Goal: Information Seeking & Learning: Learn about a topic

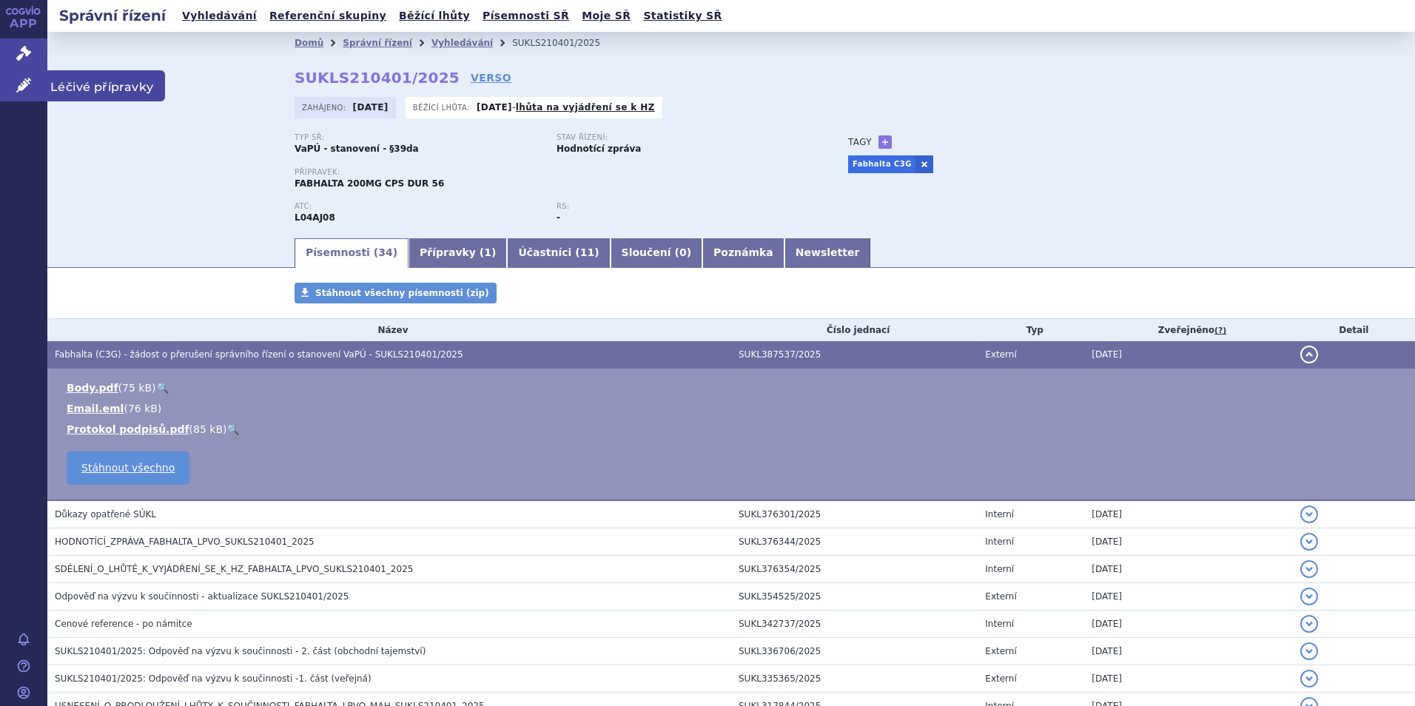
click at [16, 78] on link "Léčivé přípravky" at bounding box center [23, 85] width 47 height 31
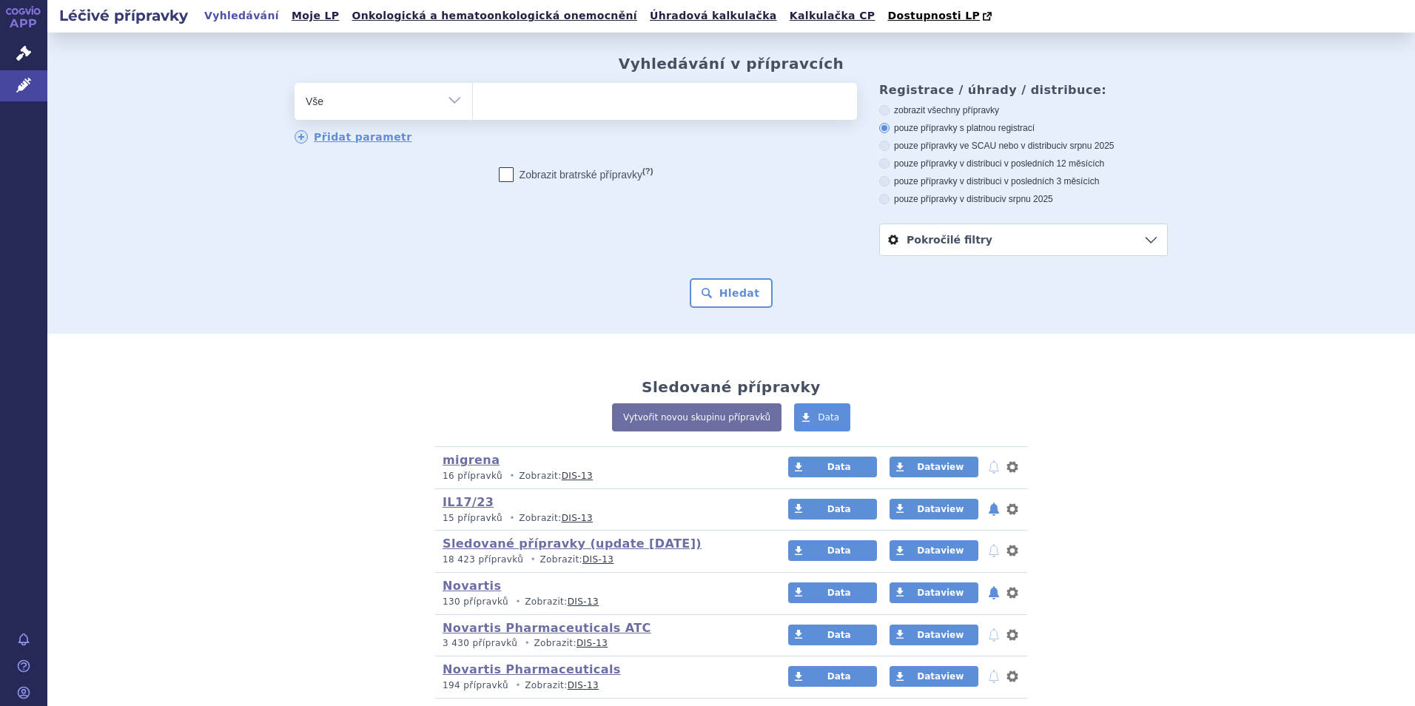
click at [606, 107] on ul at bounding box center [665, 98] width 384 height 31
click at [473, 107] on select at bounding box center [472, 100] width 1 height 37
type input "s"
type input "xol"
type input "xolai"
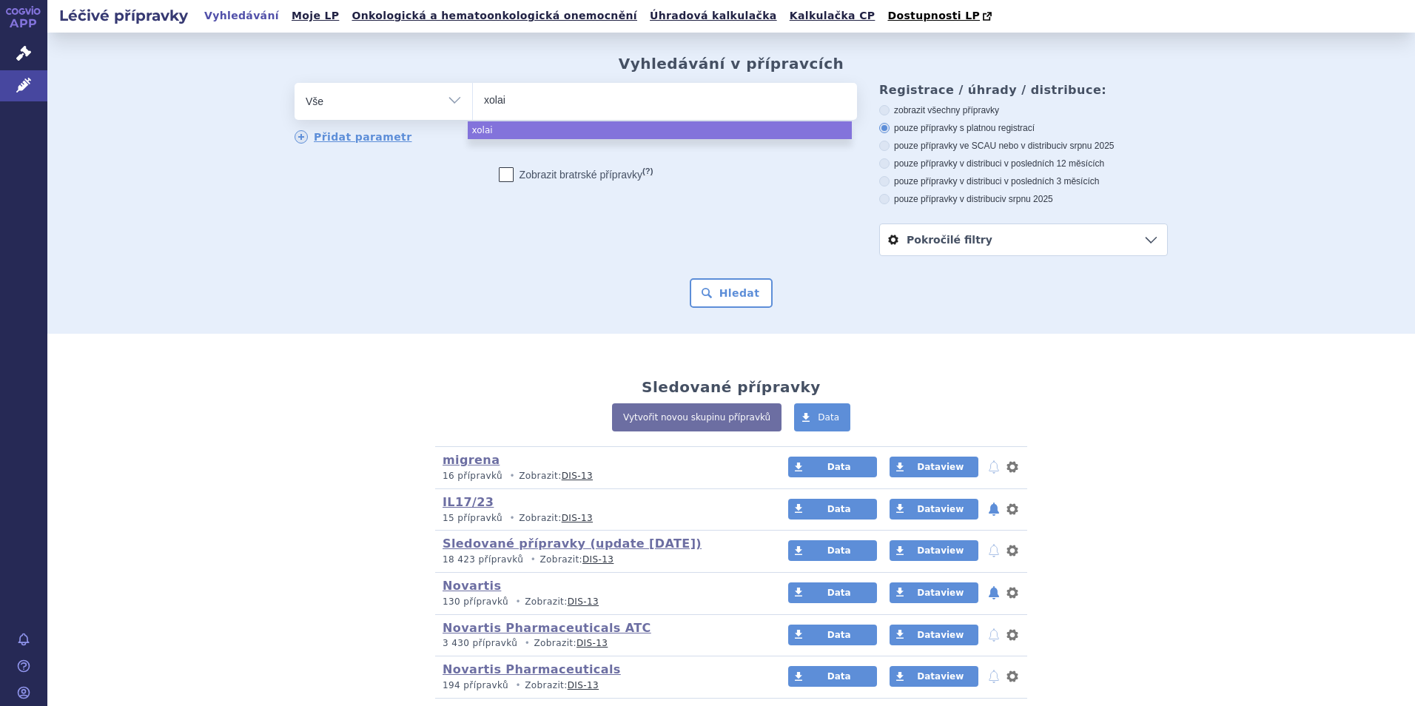
type input "xolair"
select select "xolair"
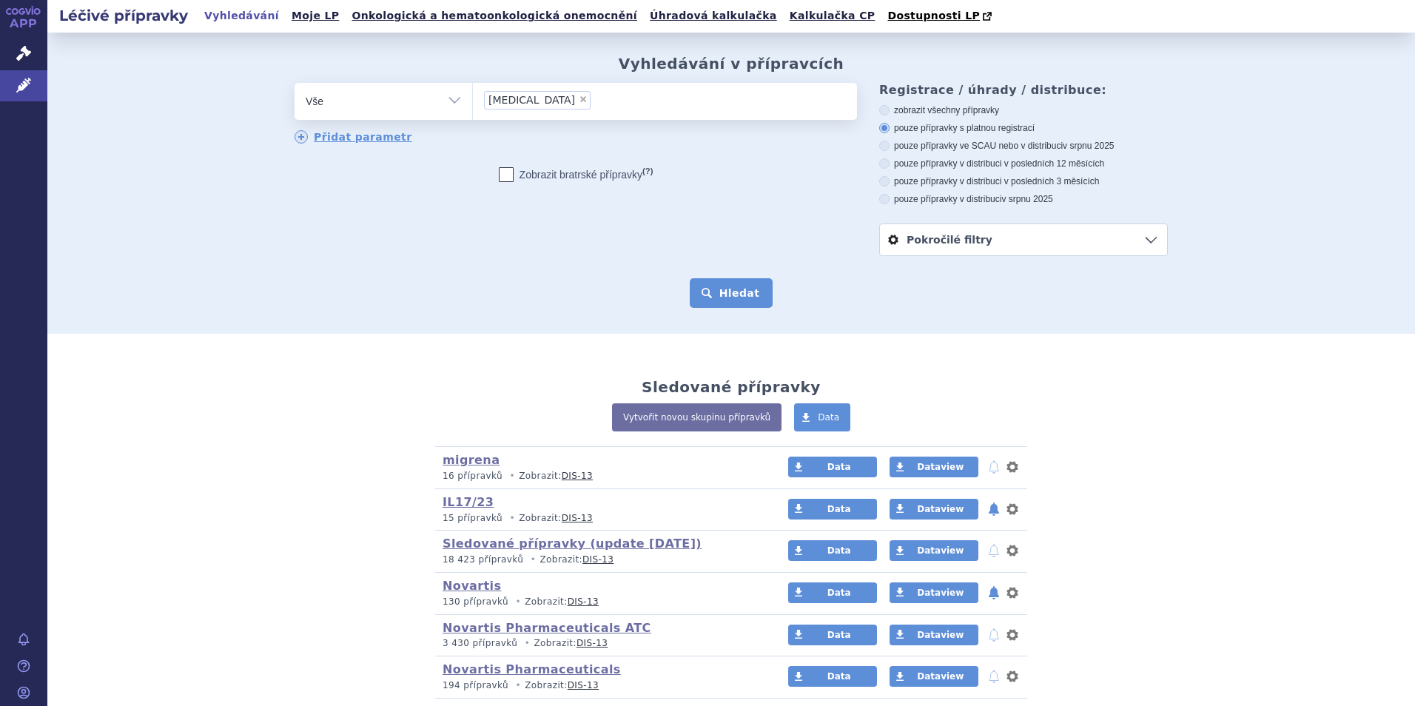
click at [735, 298] on button "Hledat" at bounding box center [732, 293] width 84 height 30
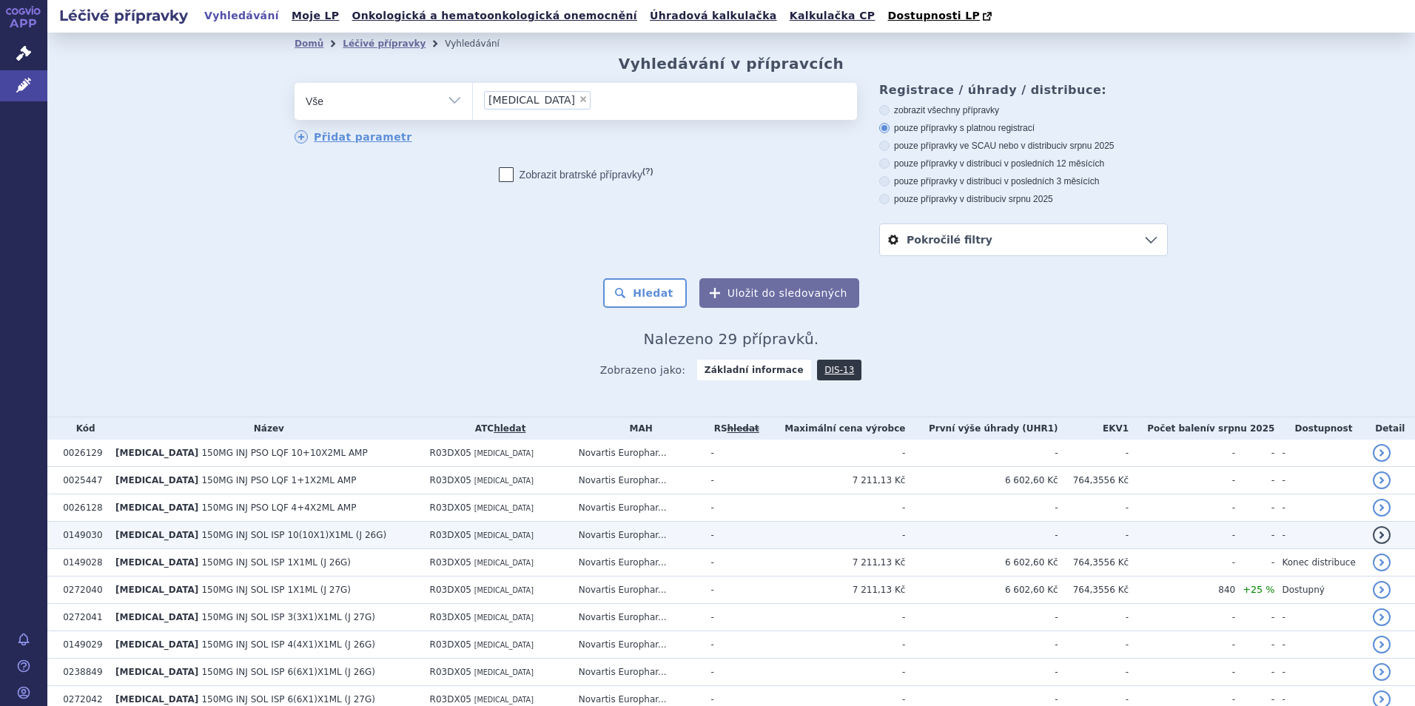
scroll to position [148, 0]
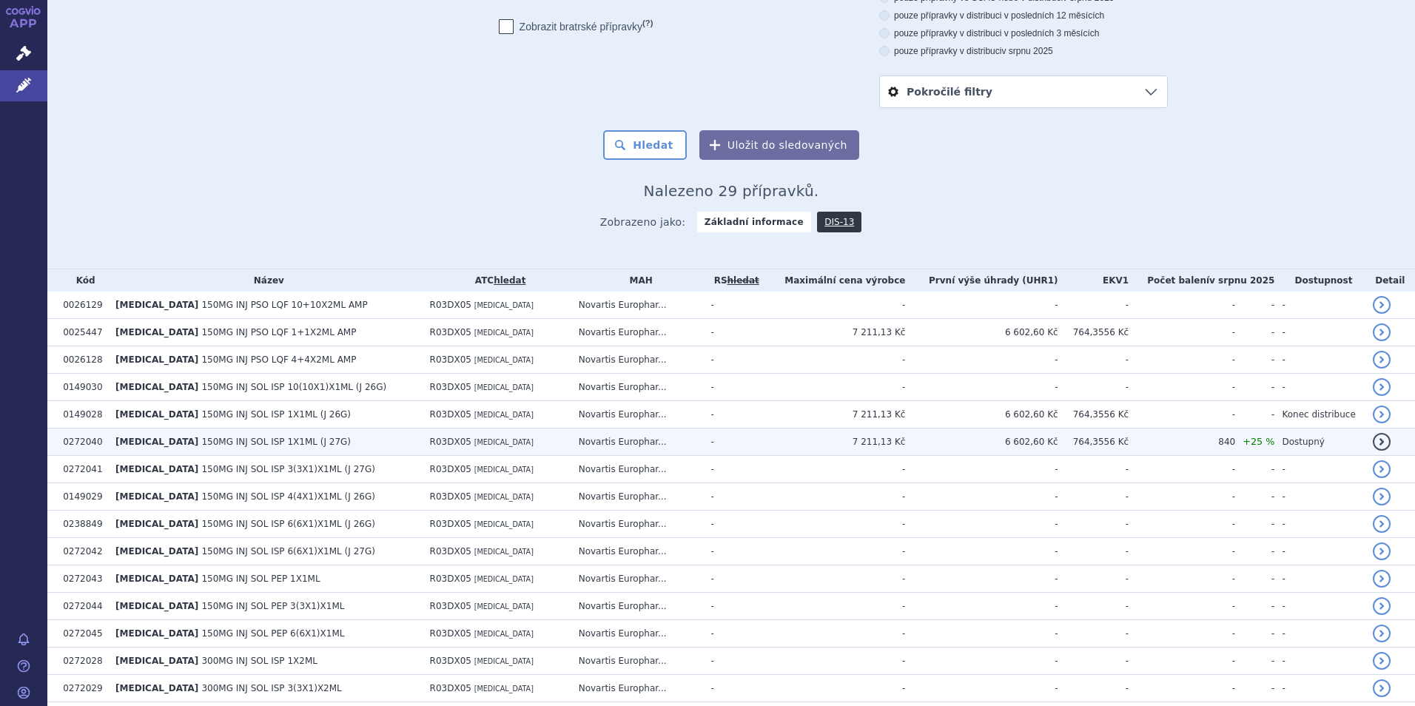
click at [353, 445] on td "XOLAIR 150MG INJ SOL ISP 1X1ML (J 27G)" at bounding box center [265, 441] width 314 height 27
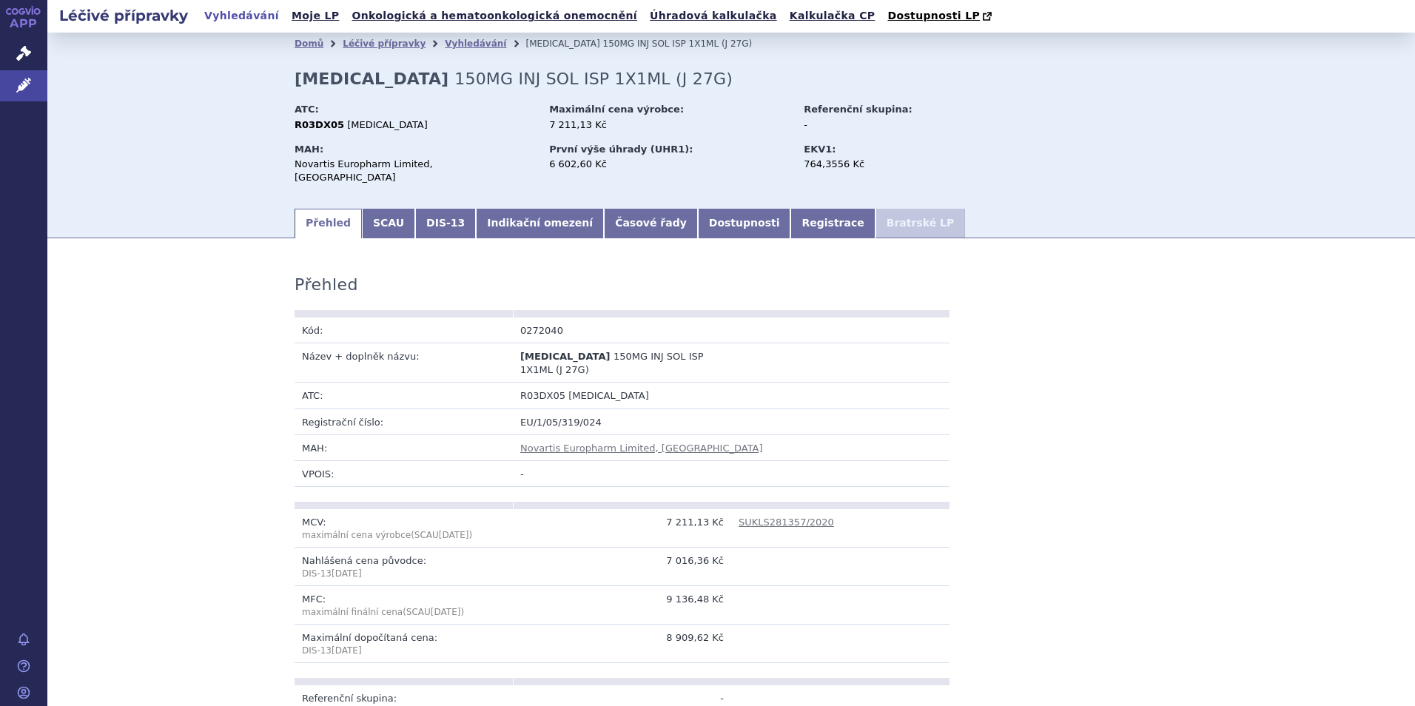
click at [525, 209] on link "Indikační omezení" at bounding box center [540, 224] width 128 height 30
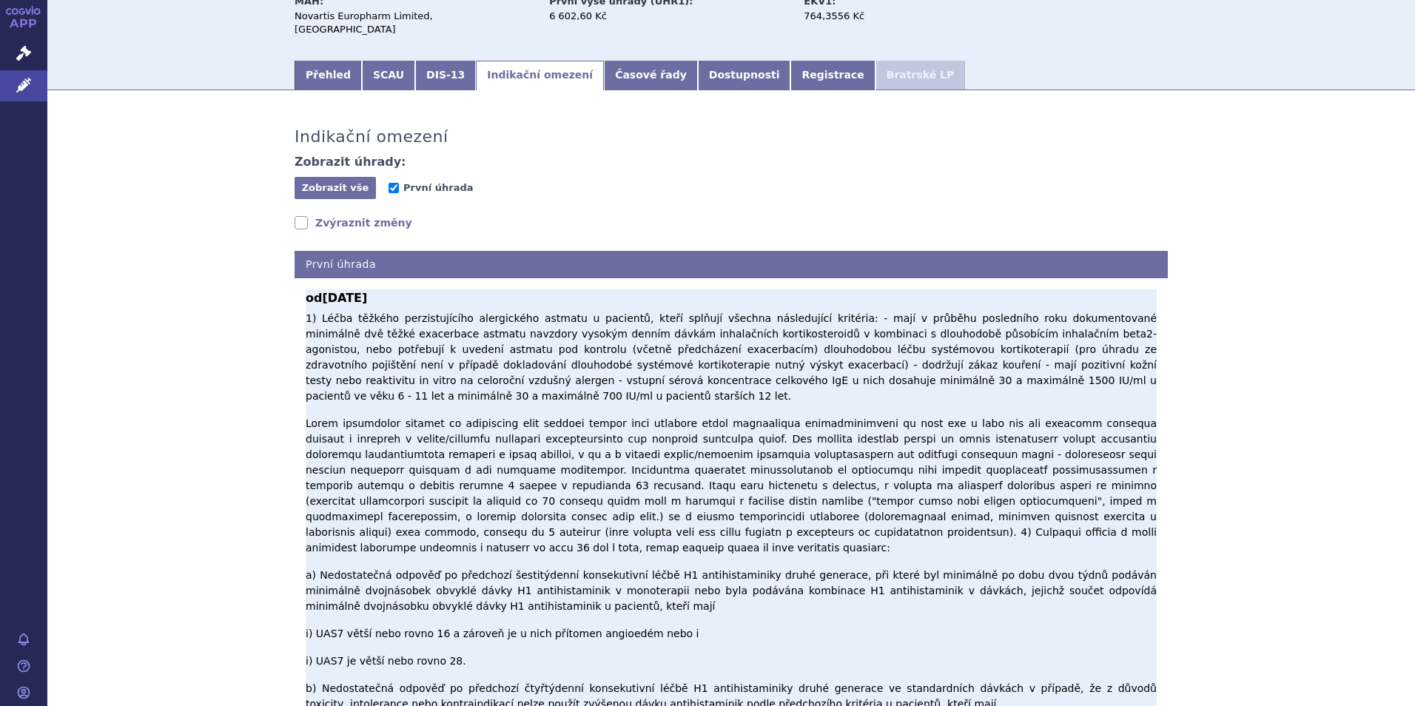
scroll to position [222, 0]
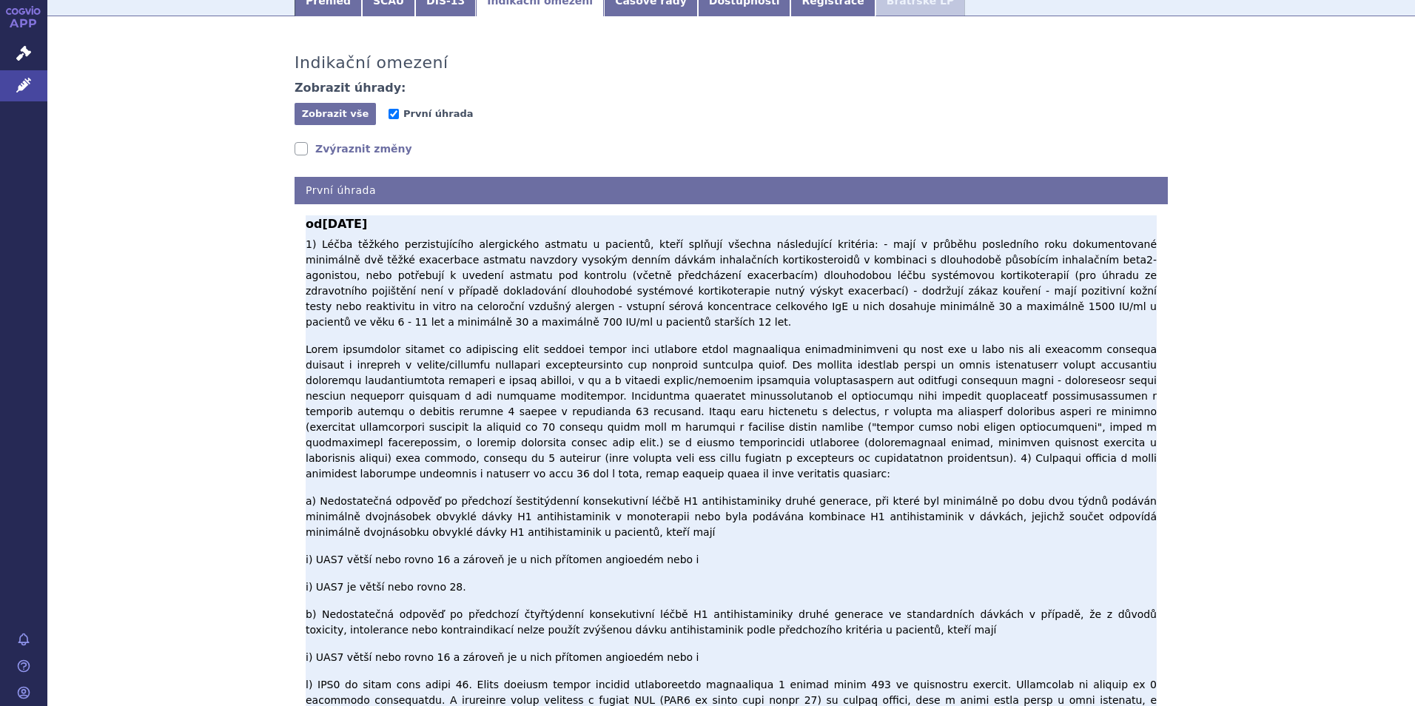
click at [767, 397] on p "1) Léčba těžkého perzistujícího alergického astmatu u pacientů, kteří splňují v…" at bounding box center [731, 542] width 851 height 611
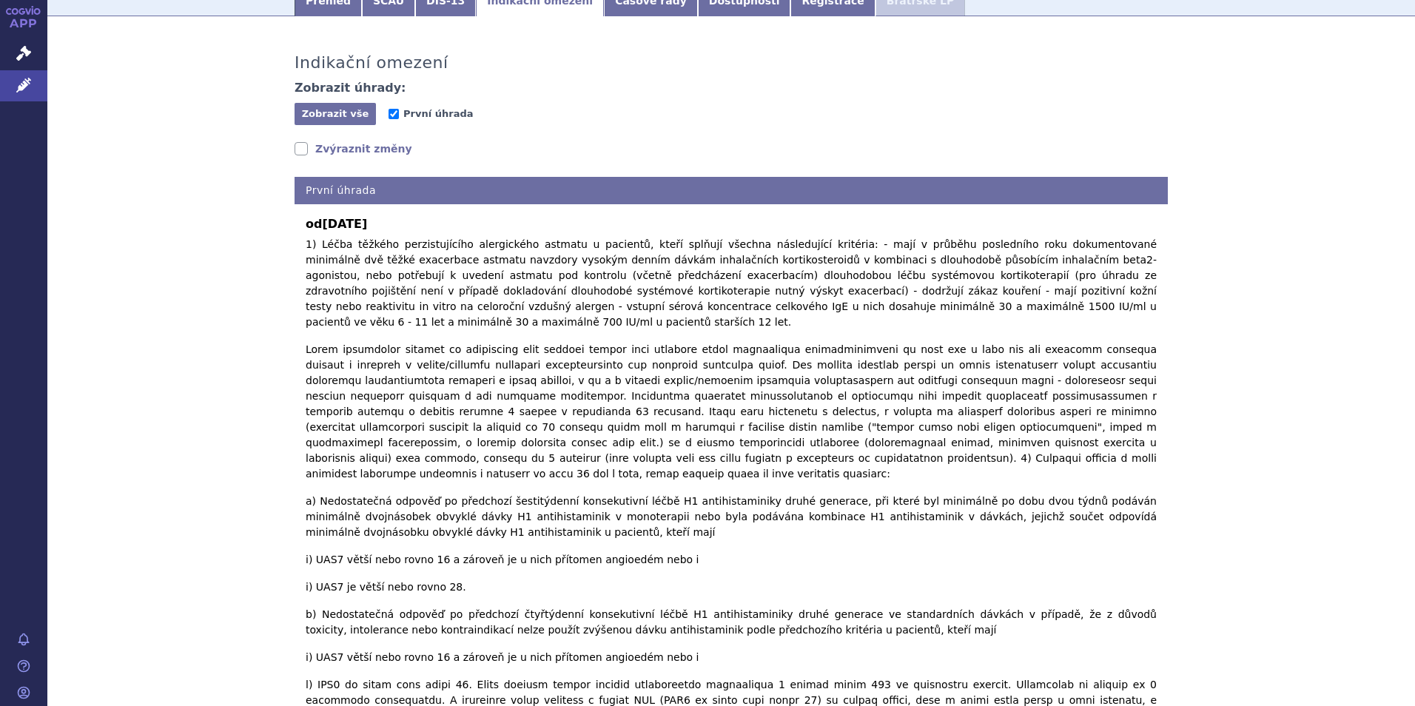
click at [342, 141] on link "Zvýraznit změny" at bounding box center [353, 148] width 118 height 15
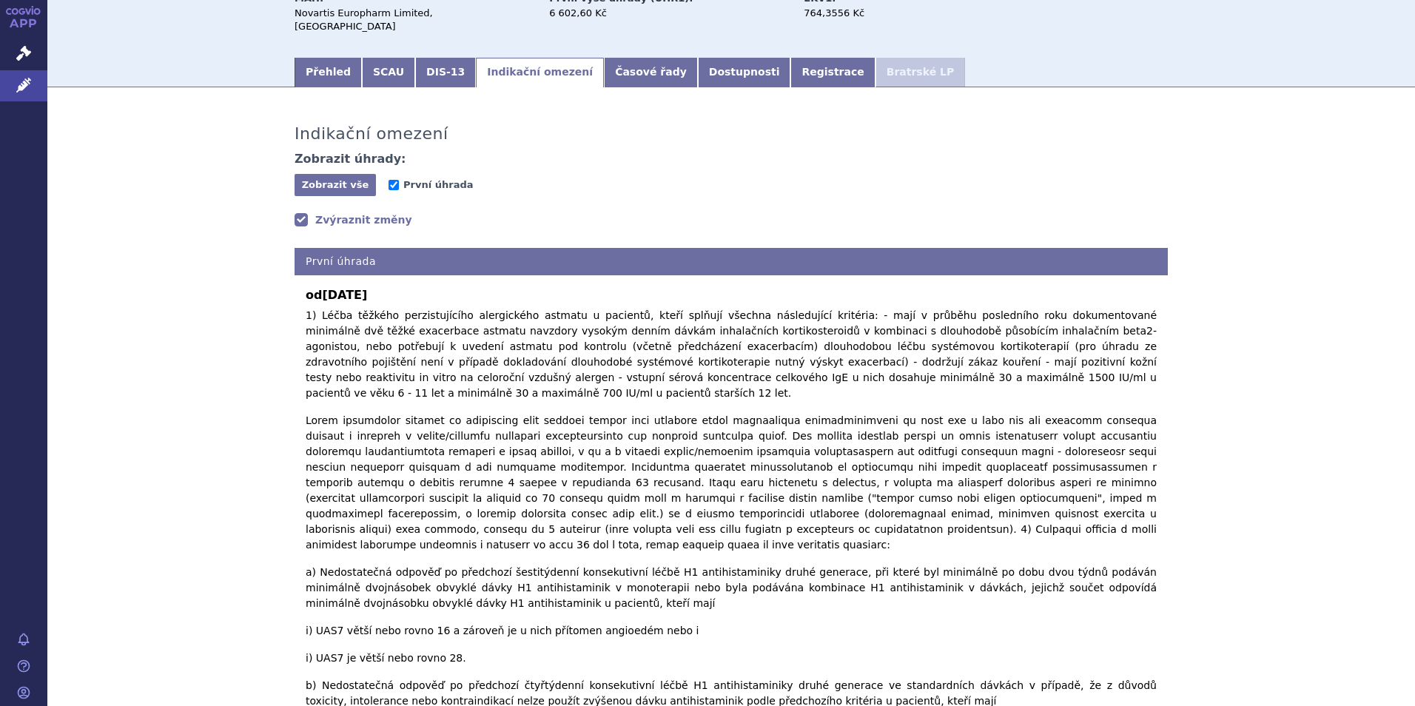
scroll to position [140, 0]
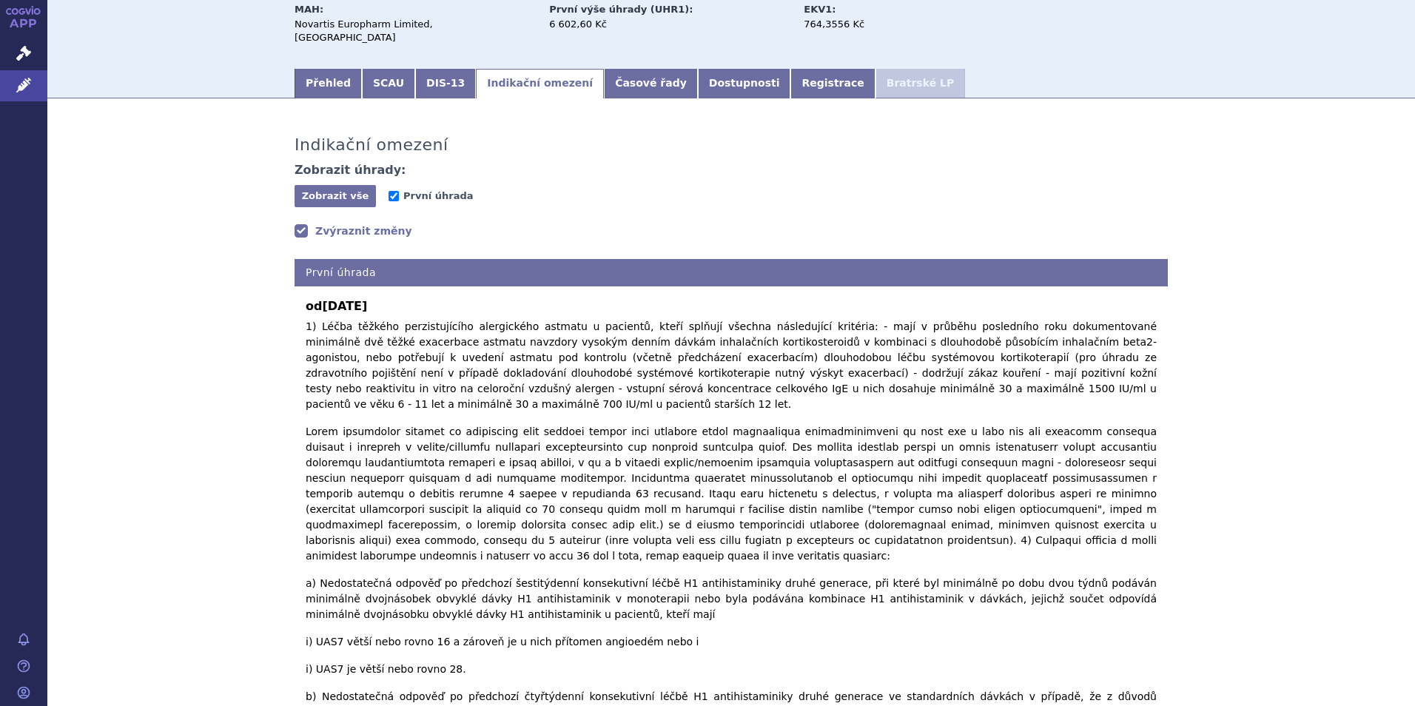
click at [360, 223] on link "Zvýraznit změny" at bounding box center [353, 230] width 118 height 15
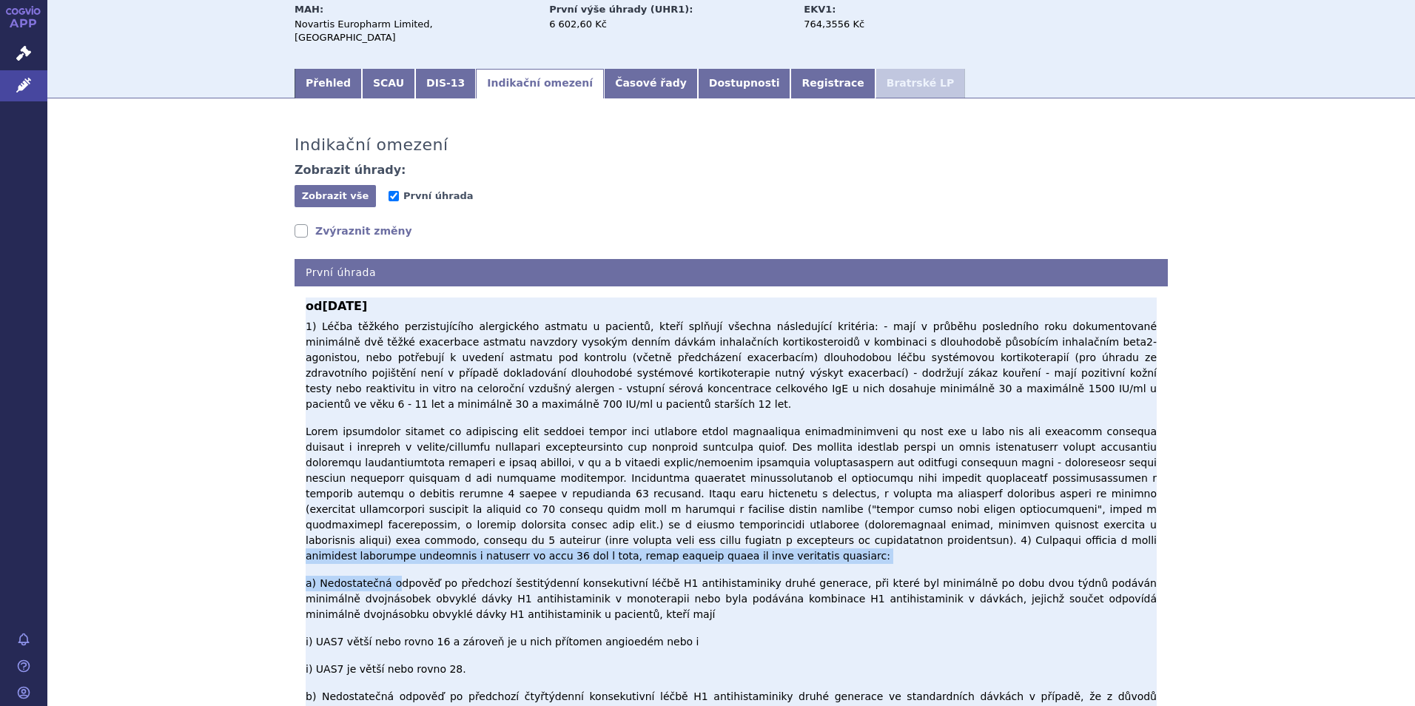
drag, startPoint x: 356, startPoint y: 498, endPoint x: 381, endPoint y: 517, distance: 31.7
click at [381, 517] on p "1) Léčba těžkého perzistujícího alergického astmatu u pacientů, kteří splňují v…" at bounding box center [731, 624] width 851 height 611
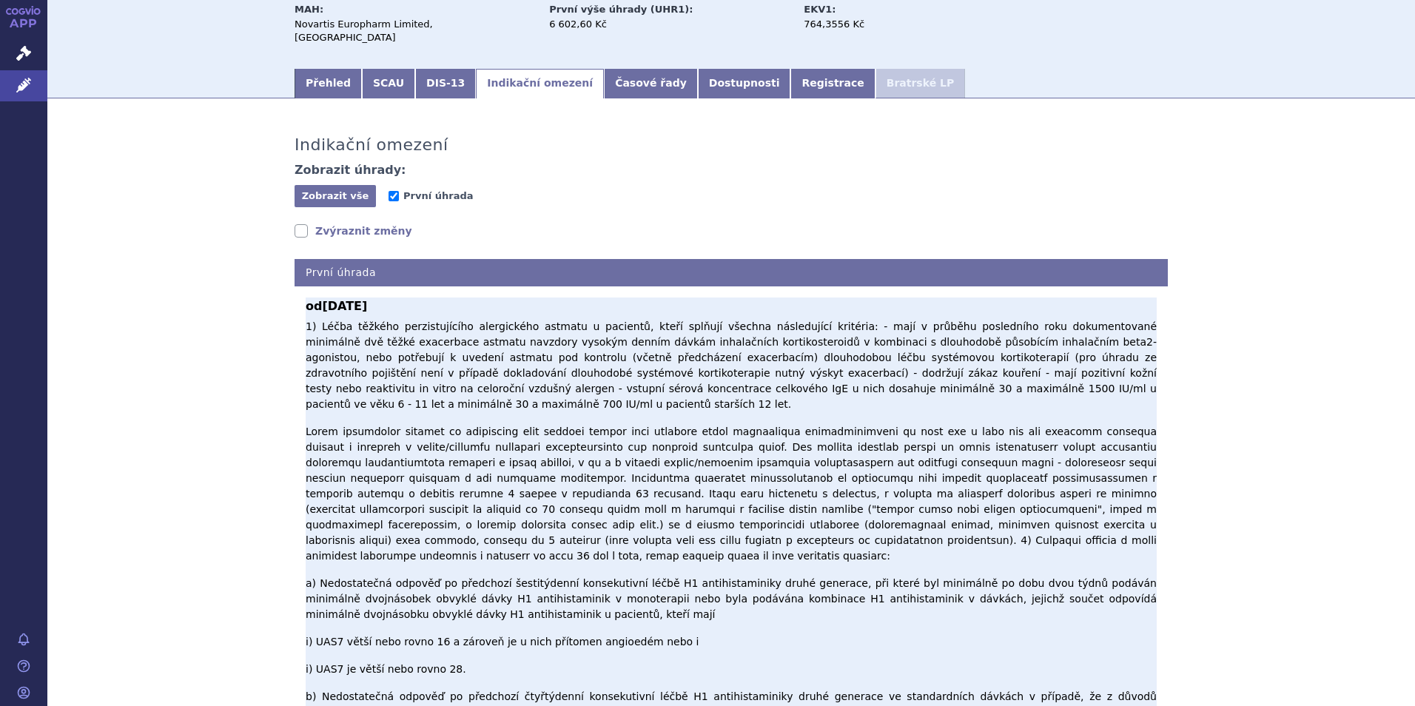
drag, startPoint x: 381, startPoint y: 517, endPoint x: 428, endPoint y: 536, distance: 50.1
click at [428, 536] on p "1) Léčba těžkého perzistujícího alergického astmatu u pacientů, kteří splňují v…" at bounding box center [731, 624] width 851 height 611
drag, startPoint x: 376, startPoint y: 562, endPoint x: 664, endPoint y: 565, distance: 287.8
click at [664, 565] on p "1) Léčba těžkého perzistujícího alergického astmatu u pacientů, kteří splňují v…" at bounding box center [731, 624] width 851 height 611
drag, startPoint x: 664, startPoint y: 565, endPoint x: 734, endPoint y: 566, distance: 70.3
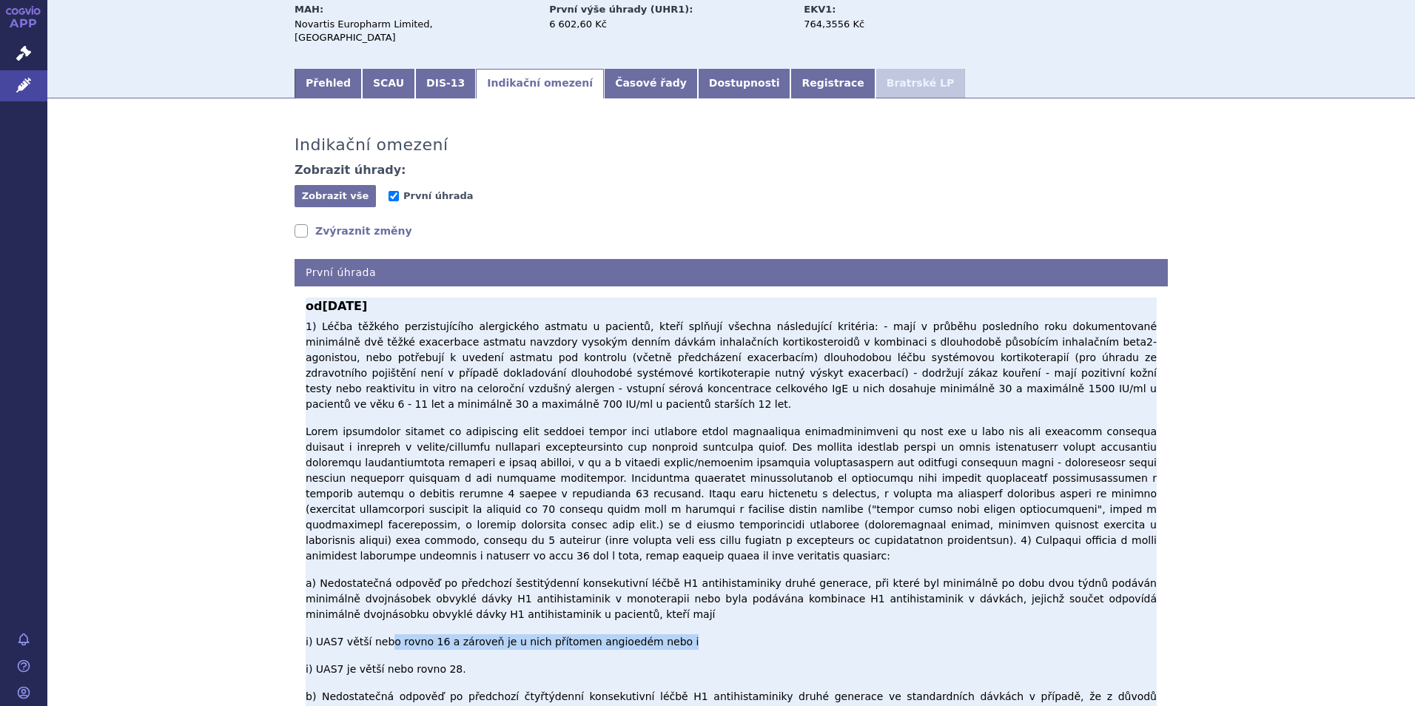
click at [734, 566] on p "1) Léčba těžkého perzistujícího alergického astmatu u pacientů, kteří splňují v…" at bounding box center [731, 624] width 851 height 611
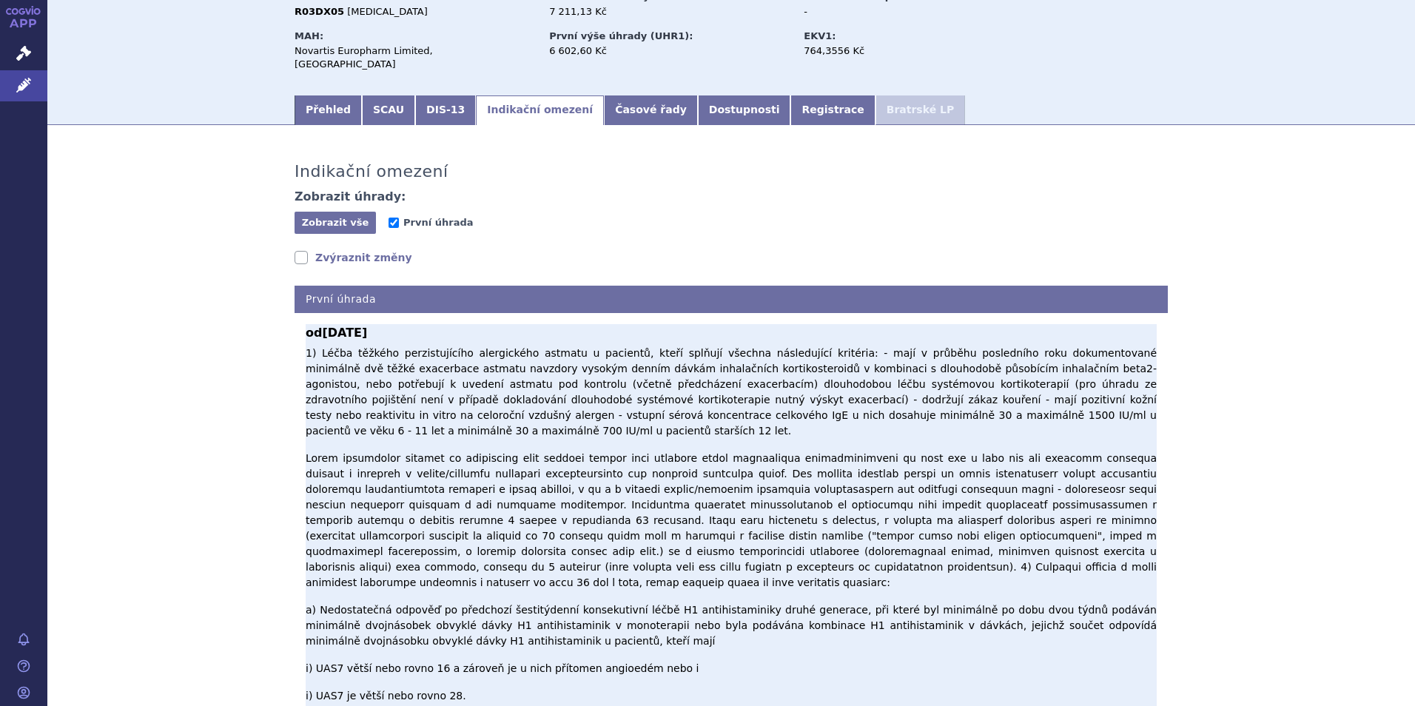
scroll to position [66, 0]
